Goal: Transaction & Acquisition: Obtain resource

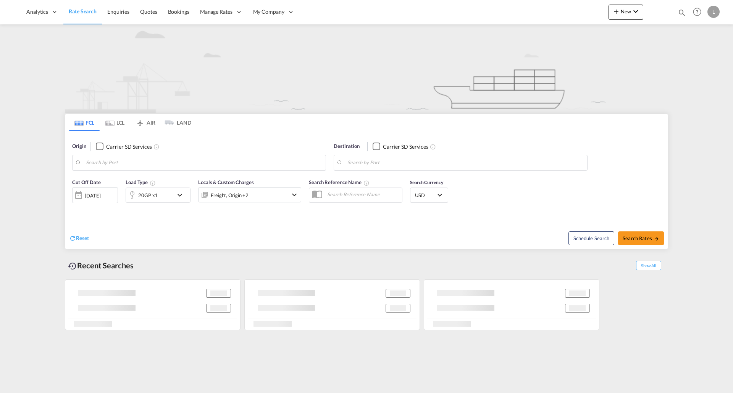
type input "[GEOGRAPHIC_DATA], [GEOGRAPHIC_DATA], USCHI"
type input "[GEOGRAPHIC_DATA], TRIST"
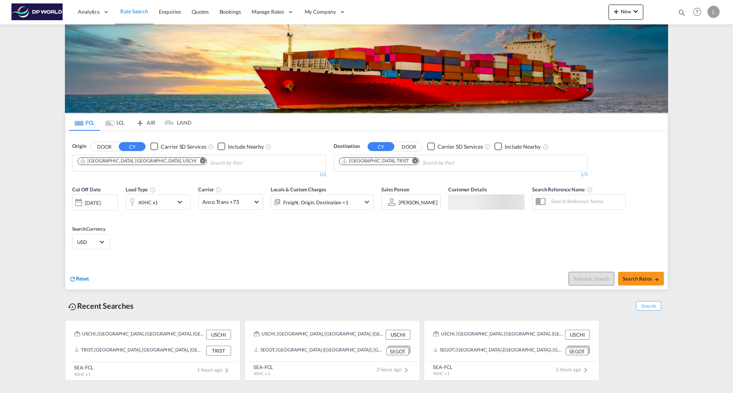
click at [76, 279] on span "Reset" at bounding box center [82, 278] width 13 height 6
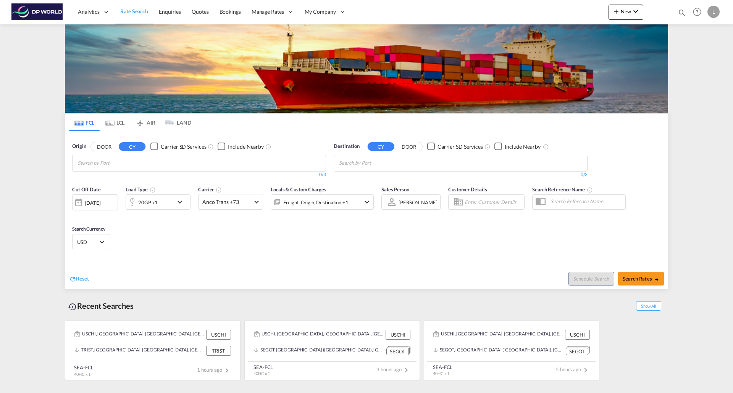
click at [138, 161] on input "Chips input." at bounding box center [113, 163] width 72 height 12
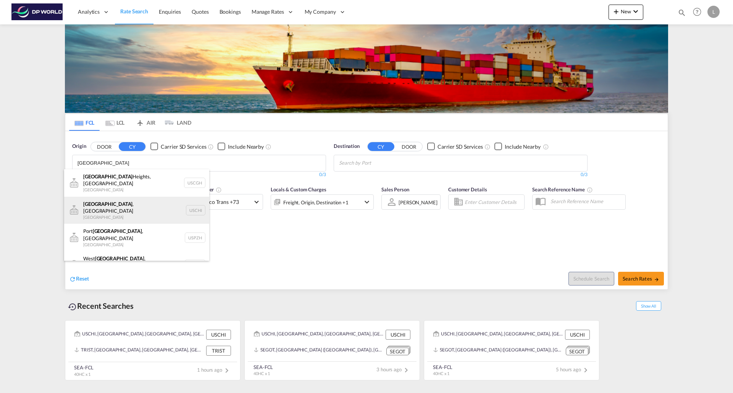
type input "[GEOGRAPHIC_DATA]"
click at [110, 203] on div "[GEOGRAPHIC_DATA] , IL United States USCHI" at bounding box center [136, 210] width 145 height 27
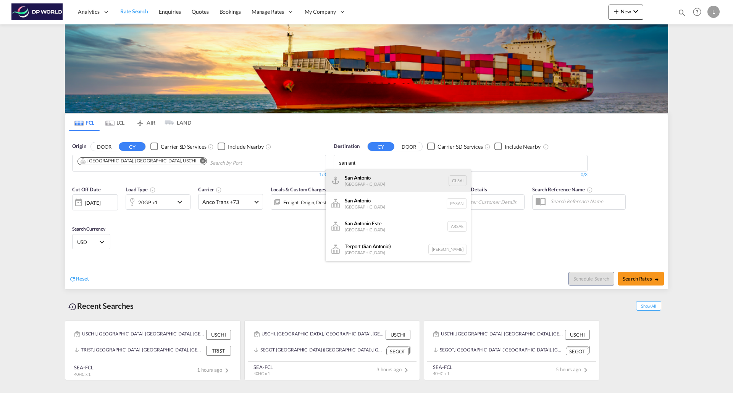
type input "san ant"
click at [369, 175] on div "San Ant onio [GEOGRAPHIC_DATA] CLSAI" at bounding box center [397, 180] width 145 height 23
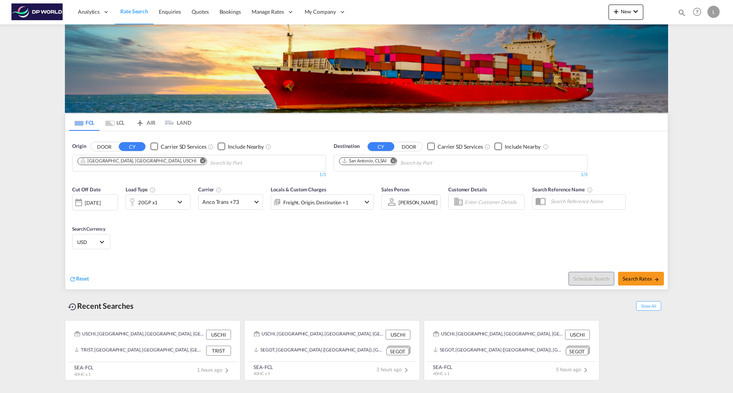
click at [182, 201] on md-icon "icon-chevron-down" at bounding box center [181, 202] width 13 height 9
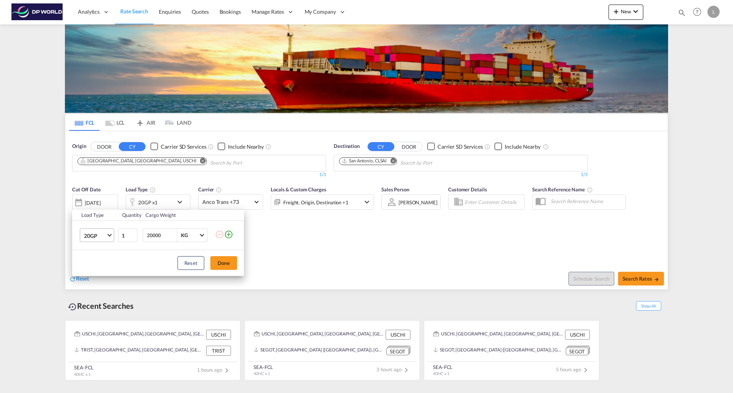
click at [105, 235] on span "20GP" at bounding box center [95, 236] width 22 height 8
click at [99, 272] on md-option "40HC" at bounding box center [104, 272] width 52 height 18
click at [214, 266] on button "Done" at bounding box center [223, 263] width 27 height 14
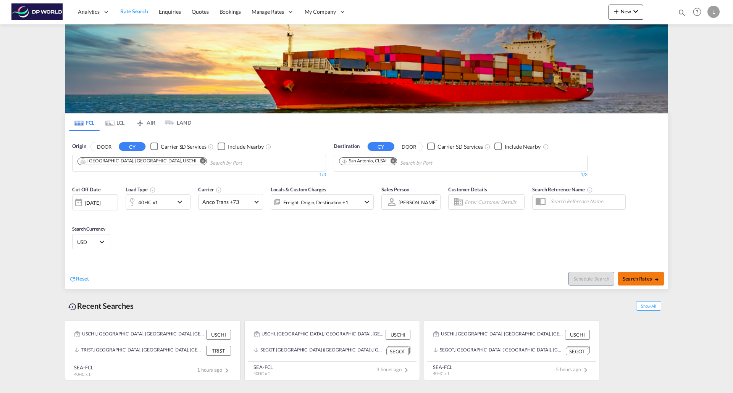
click at [641, 276] on span "Search Rates" at bounding box center [640, 279] width 37 height 6
type input "USCHI to CLSAI / [DATE]"
